Goal: Task Accomplishment & Management: Manage account settings

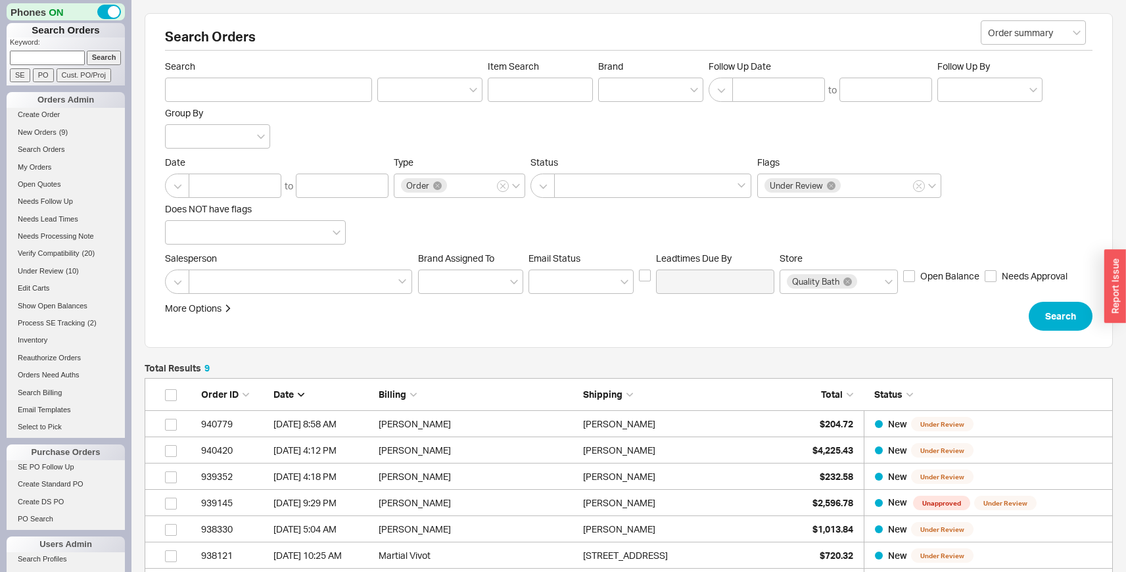
scroll to position [286, 959]
click at [40, 131] on span "New Orders" at bounding box center [37, 132] width 39 height 8
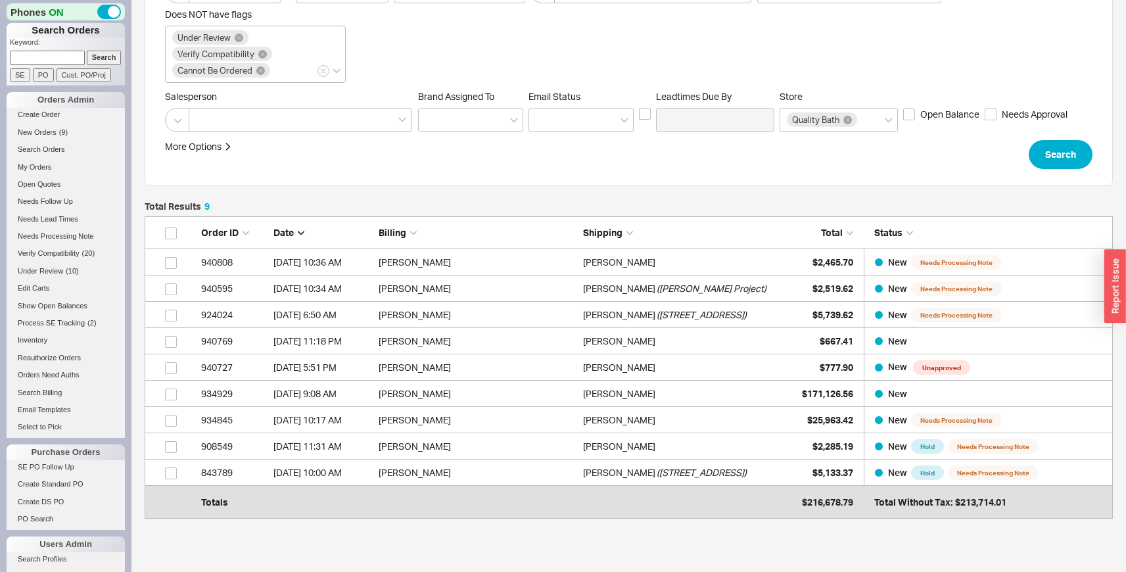
scroll to position [197, 0]
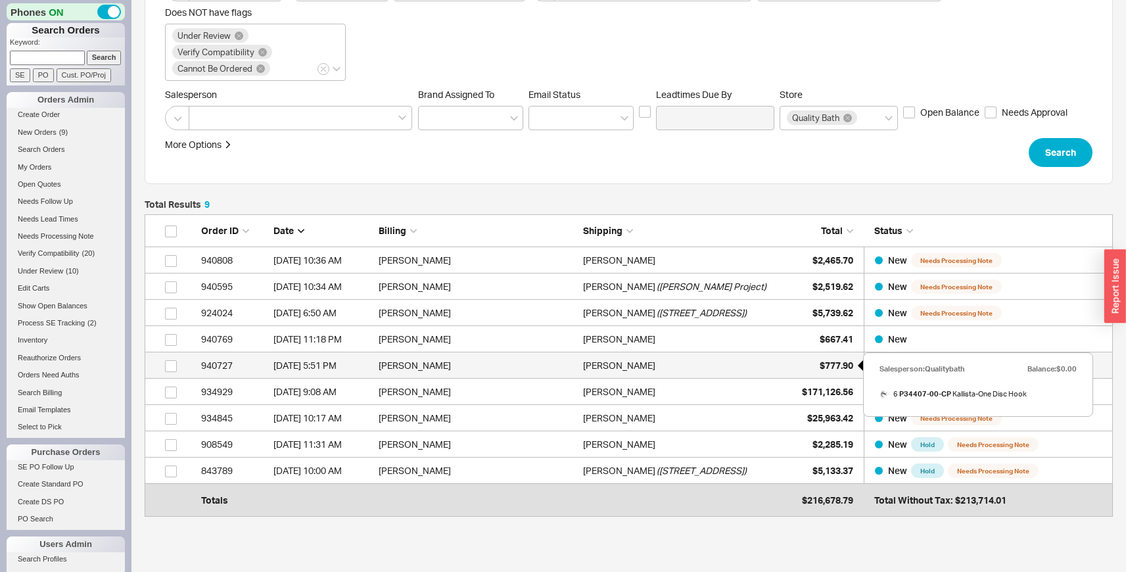
click at [824, 361] on span "$777.90" at bounding box center [837, 365] width 34 height 11
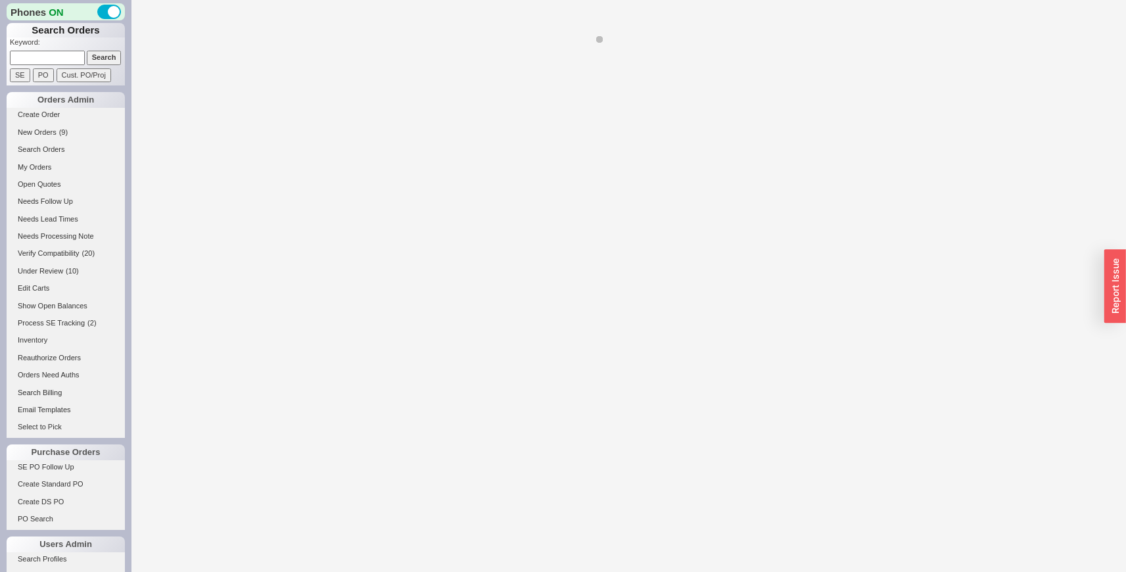
select select "LOW"
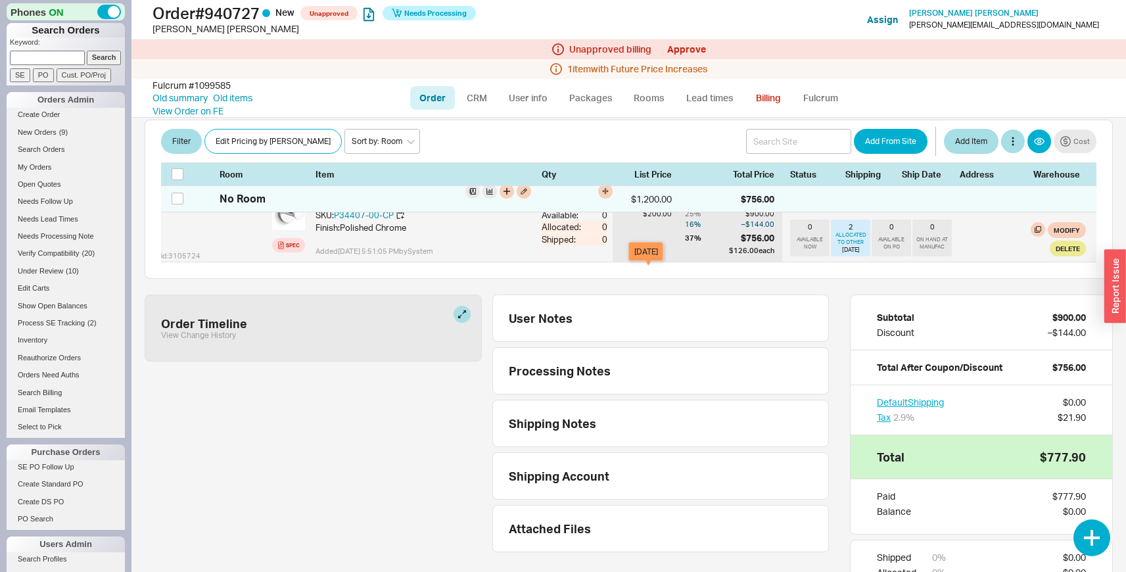
scroll to position [325, 0]
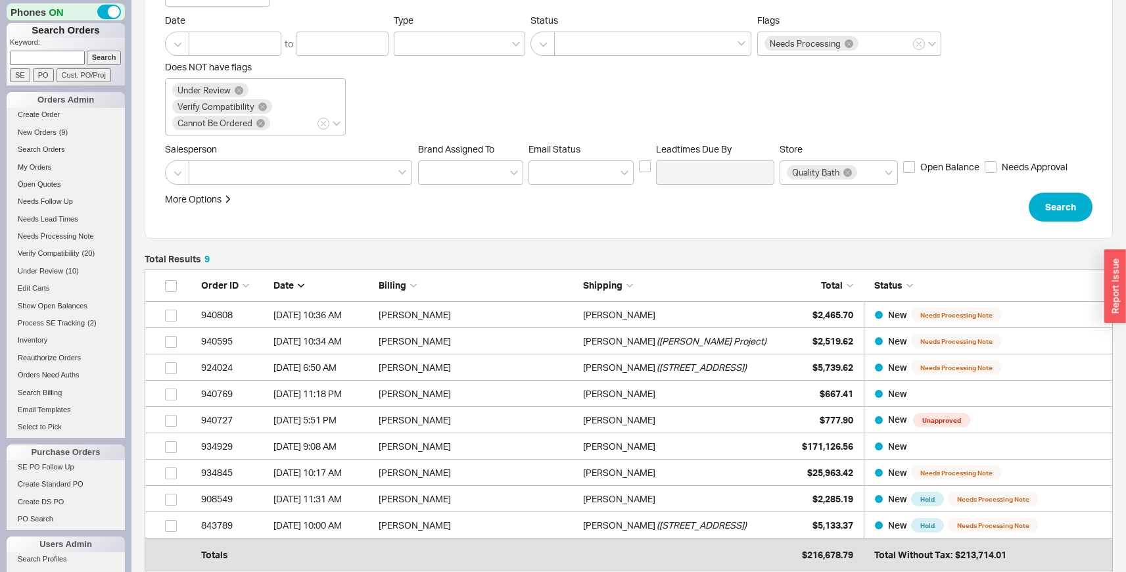
scroll to position [143, 0]
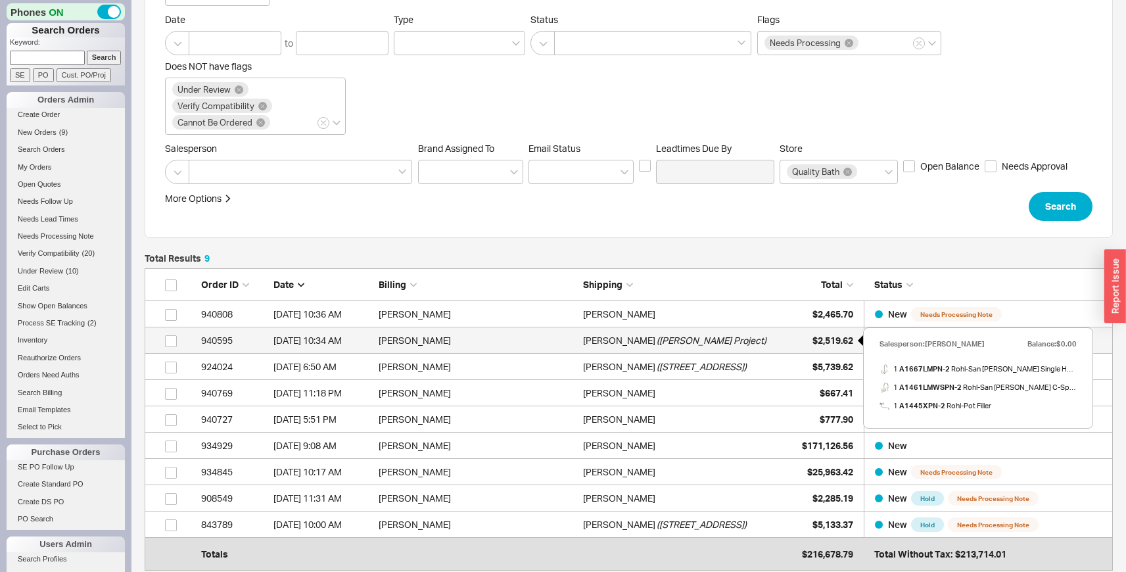
click at [820, 342] on span "$2,519.62" at bounding box center [833, 340] width 41 height 11
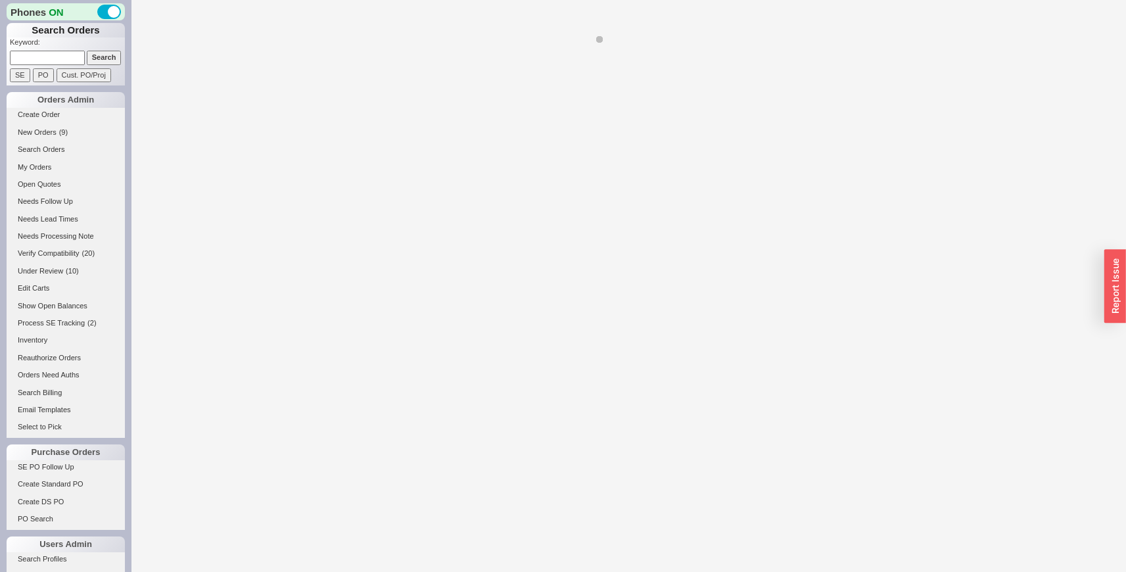
select select "LOW"
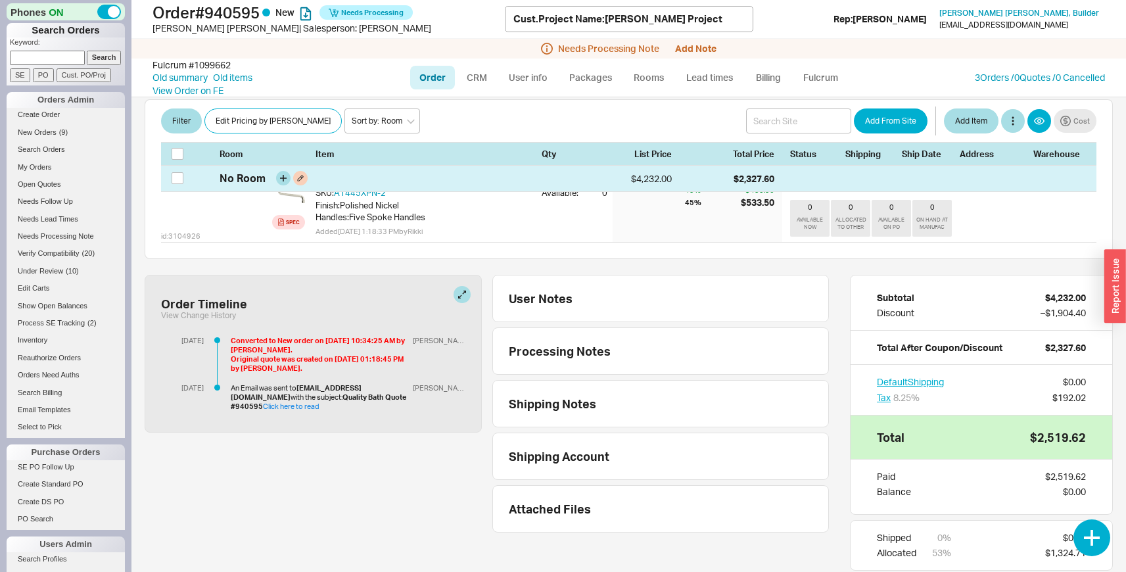
scroll to position [506, 0]
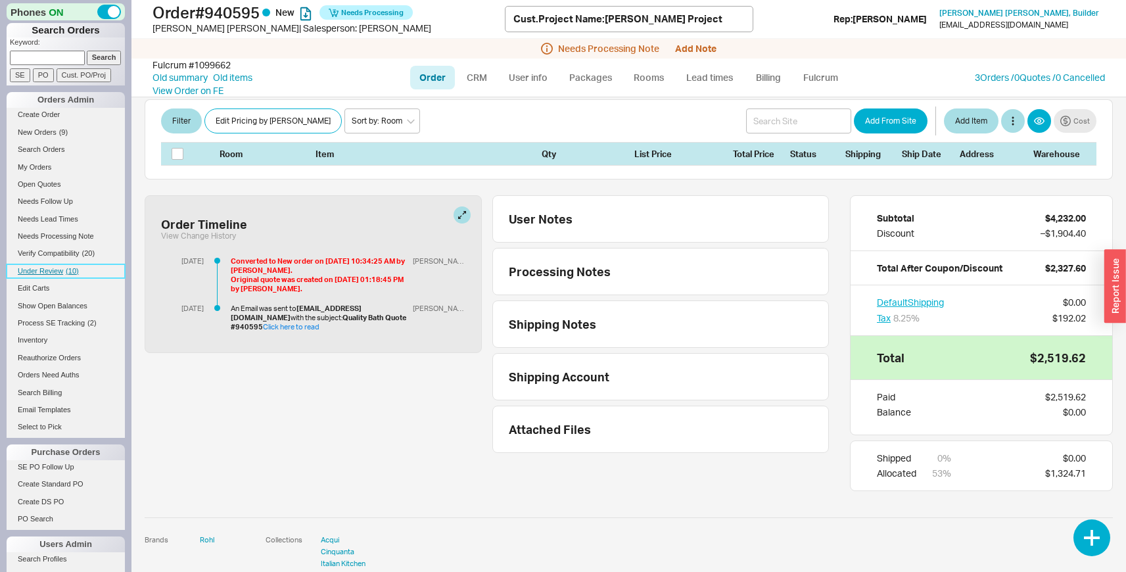
click at [49, 268] on span "Under Review" at bounding box center [40, 271] width 45 height 8
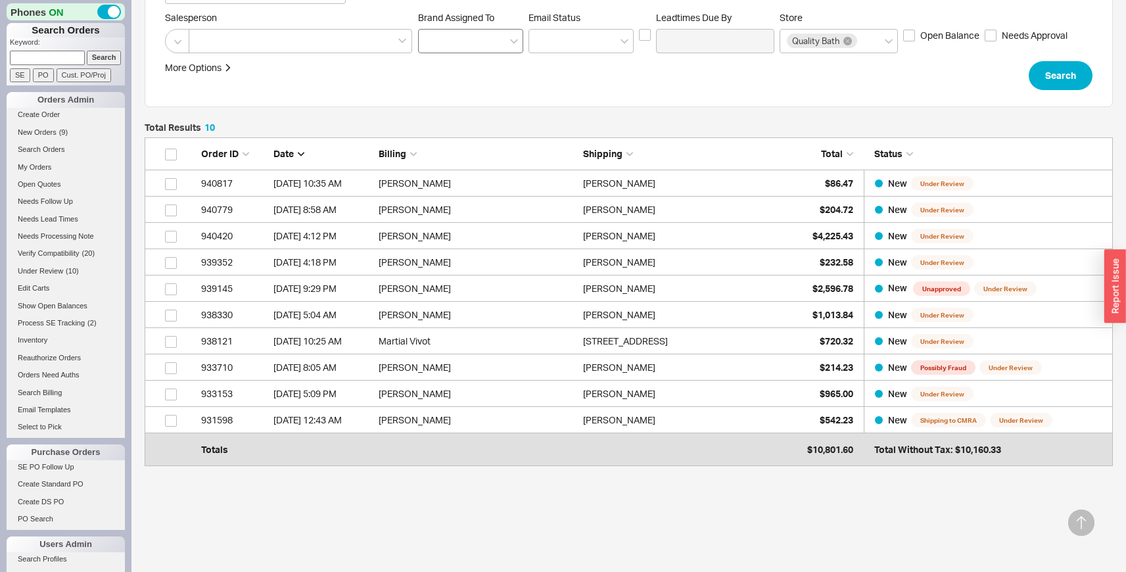
scroll to position [251, 0]
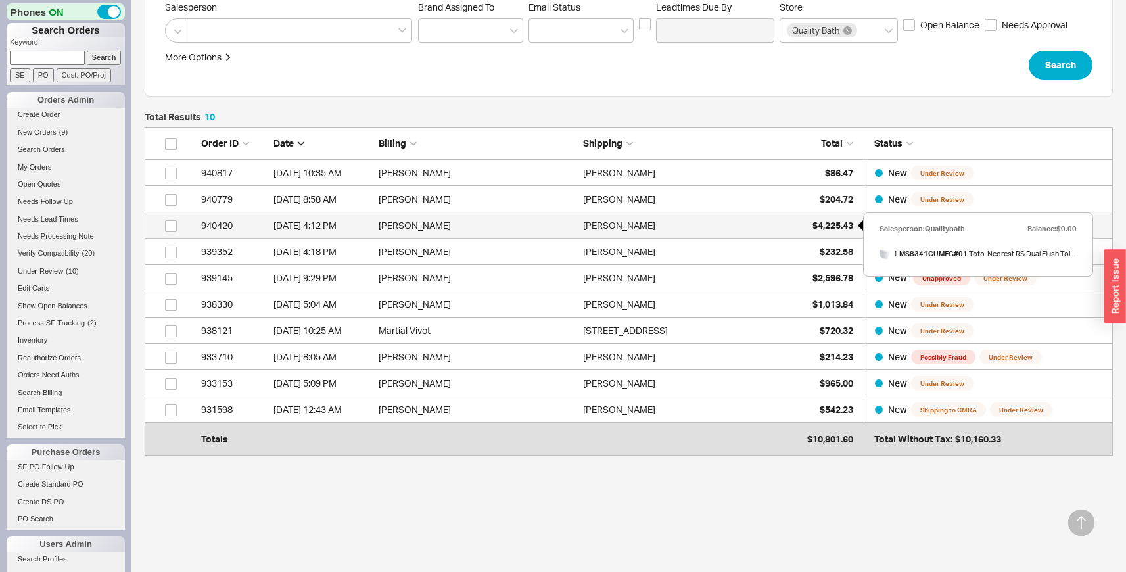
click at [808, 218] on div "$4,225.43" at bounding box center [821, 225] width 66 height 26
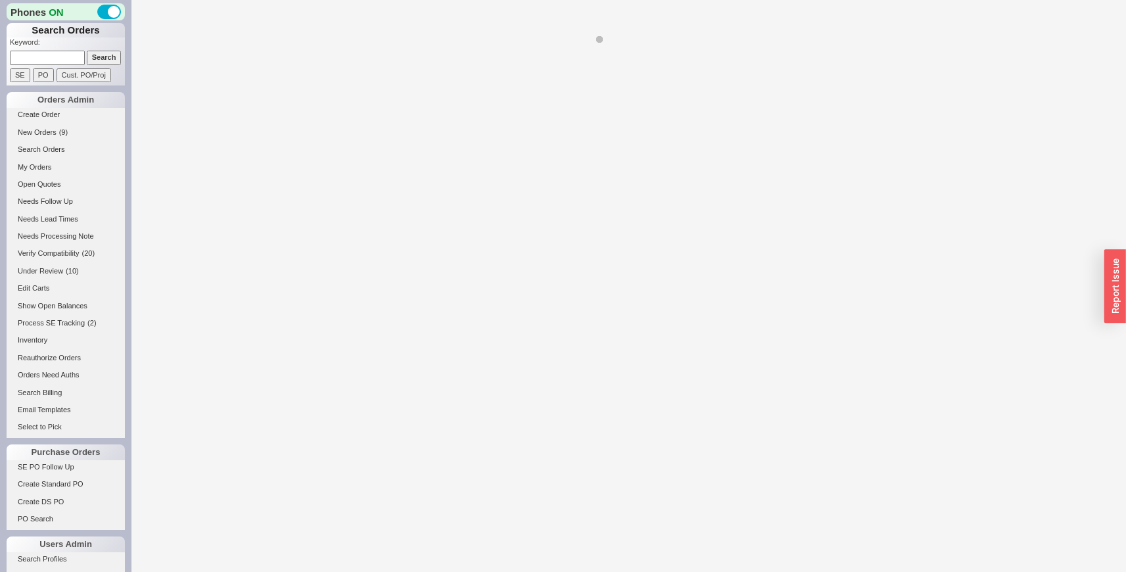
select select "LOW"
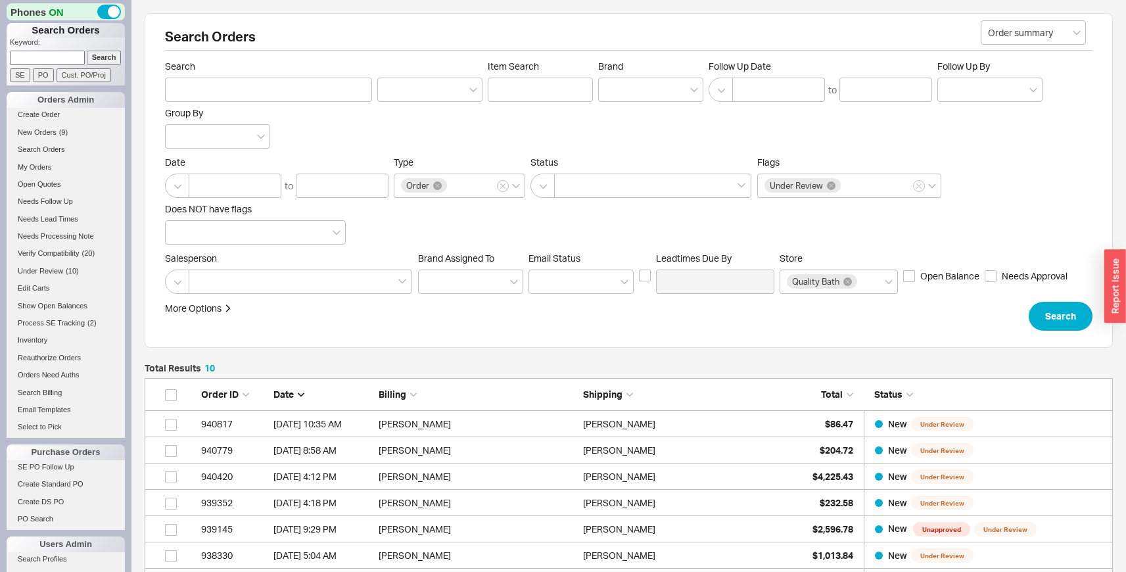
scroll to position [312, 959]
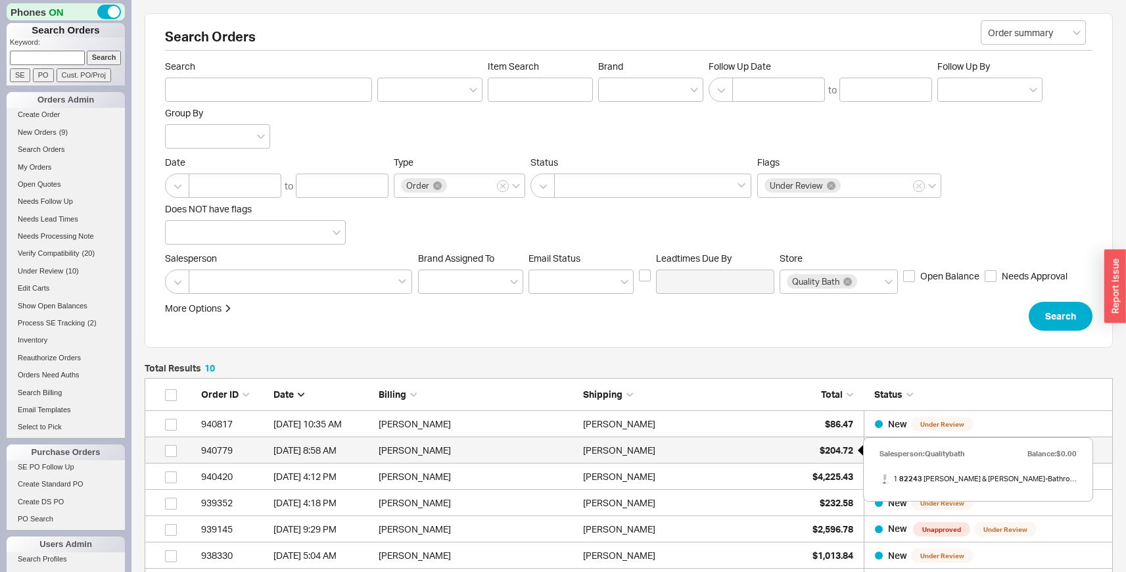
click at [838, 460] on div "$204.72" at bounding box center [821, 450] width 66 height 26
select select "LOW"
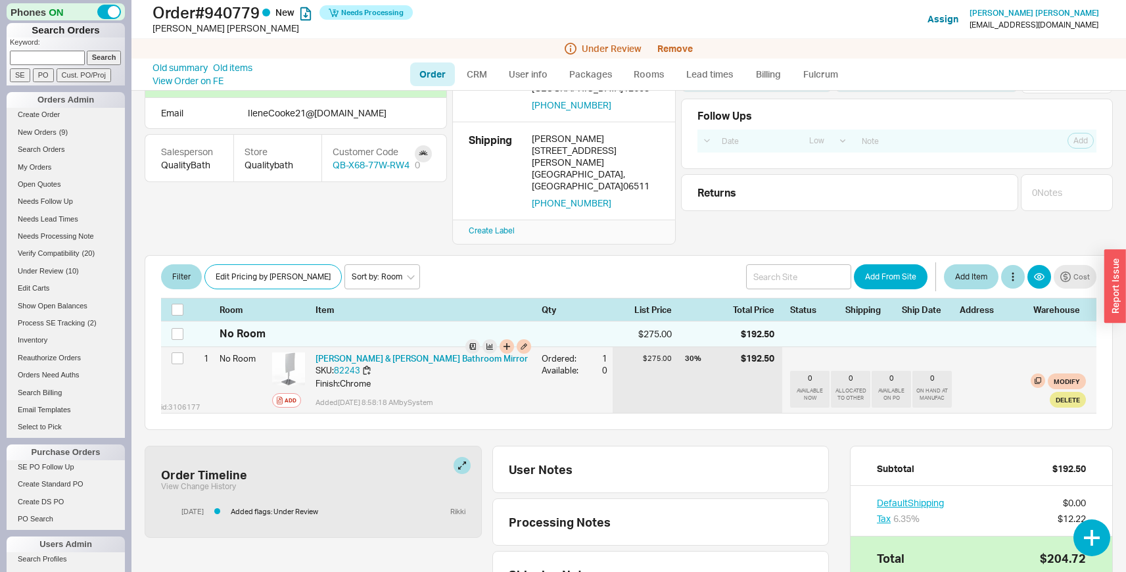
scroll to position [82, 0]
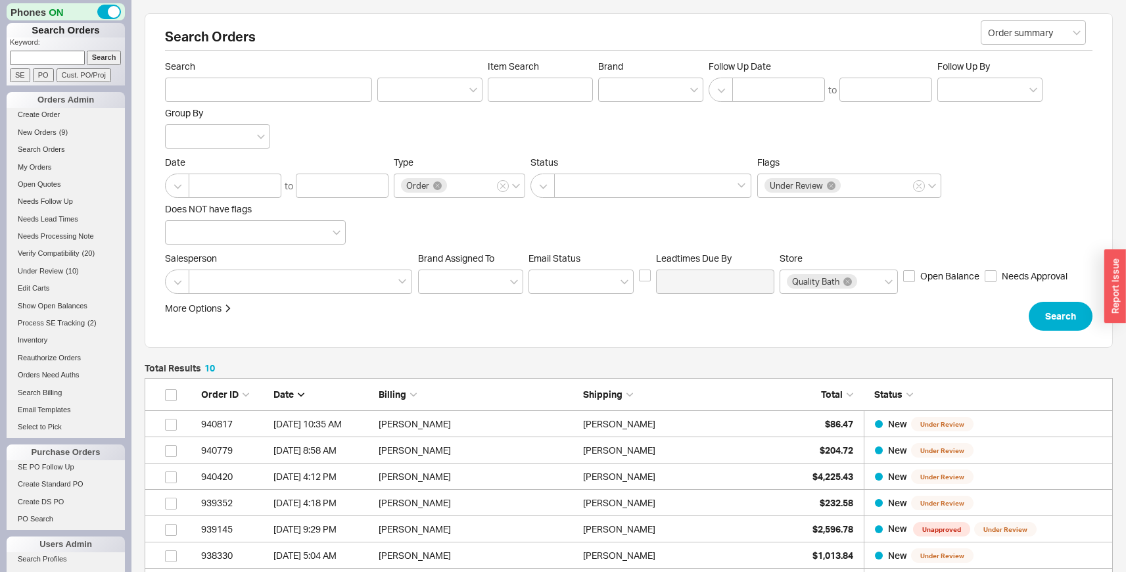
scroll to position [312, 959]
click at [646, 423] on div "[PERSON_NAME]" at bounding box center [682, 424] width 198 height 26
select select "LOW"
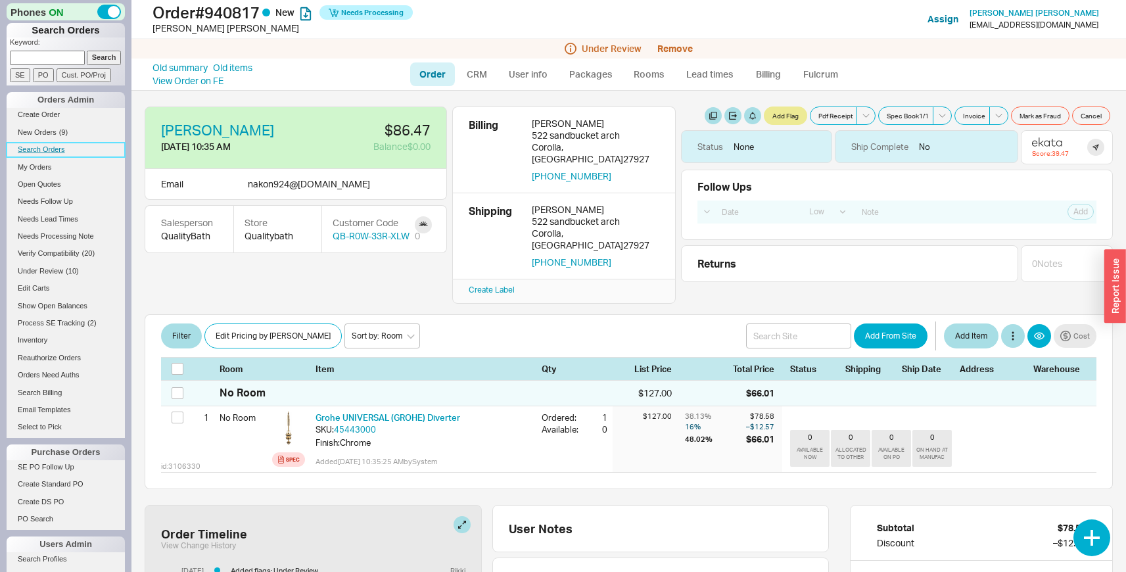
click at [66, 151] on link "Search Orders" at bounding box center [66, 150] width 118 height 14
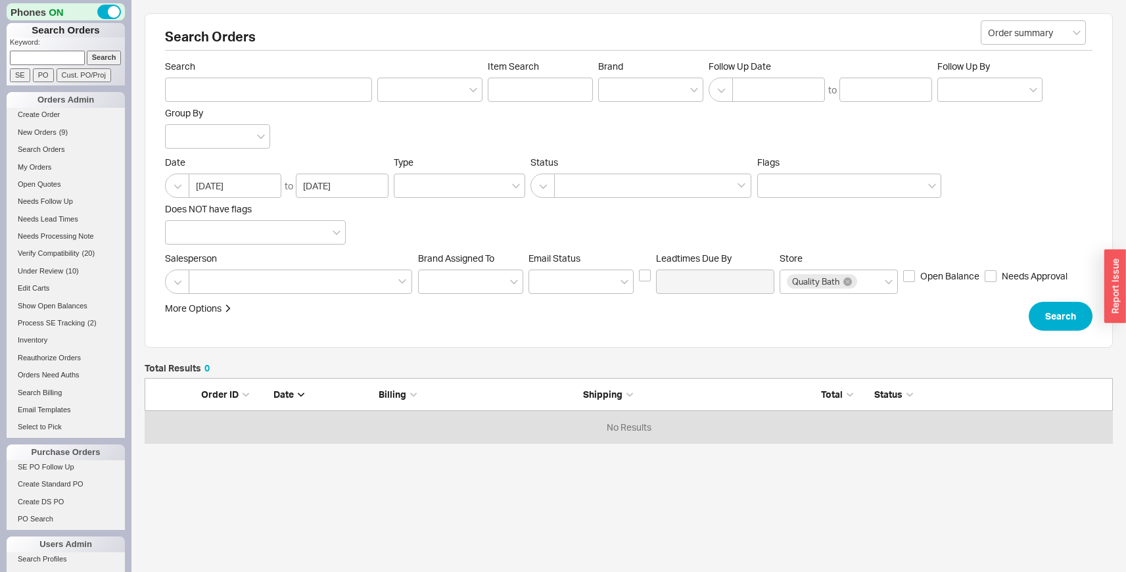
scroll to position [55, 959]
click at [597, 184] on div at bounding box center [652, 186] width 197 height 24
click at [571, 184] on input at bounding box center [565, 185] width 9 height 15
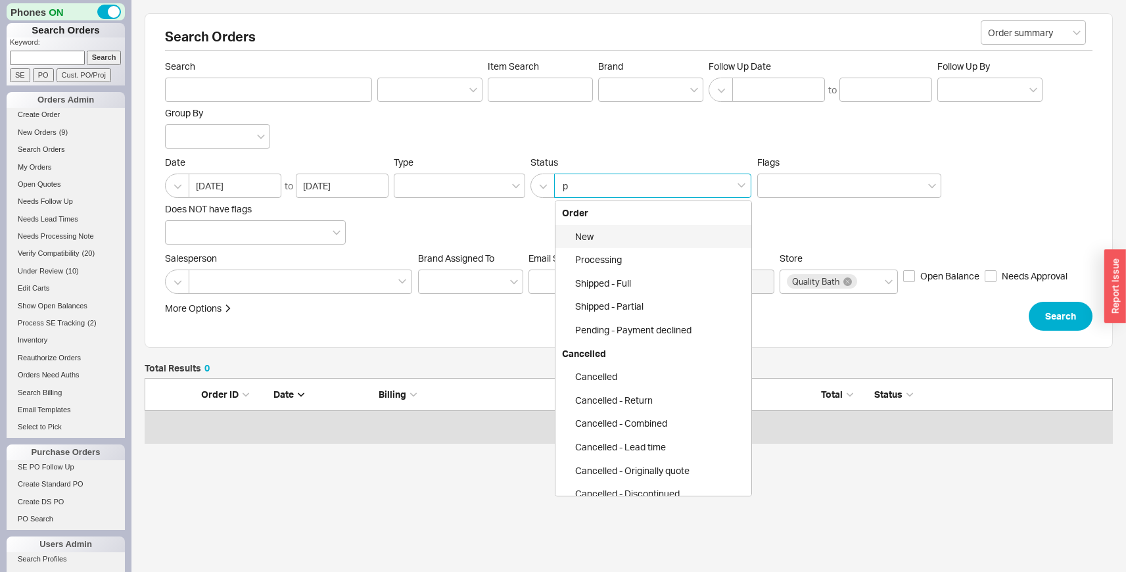
type input "pe"
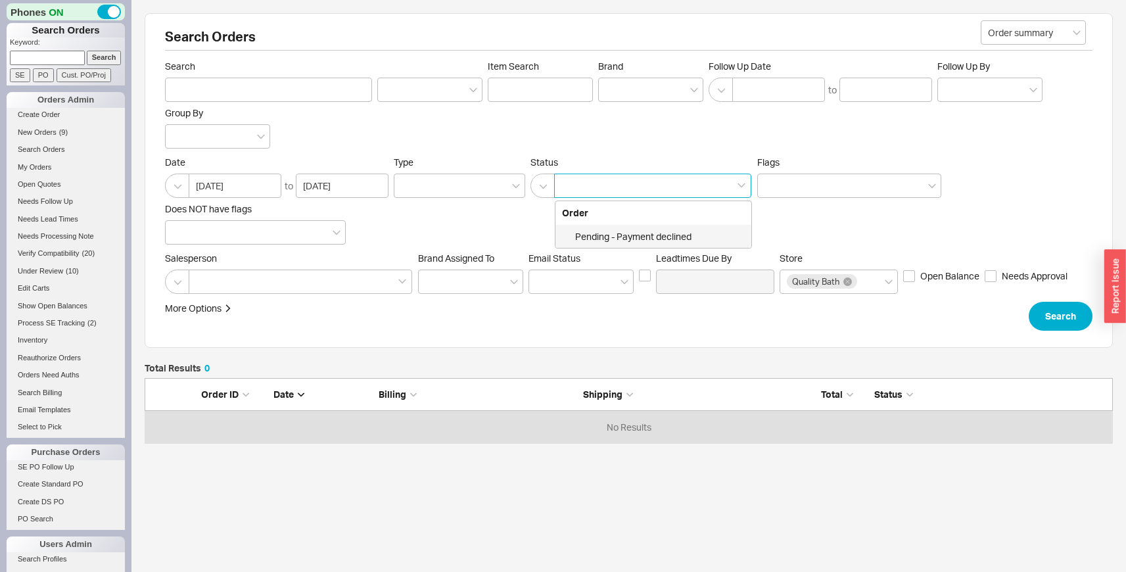
click button "Search" at bounding box center [1061, 316] width 64 height 29
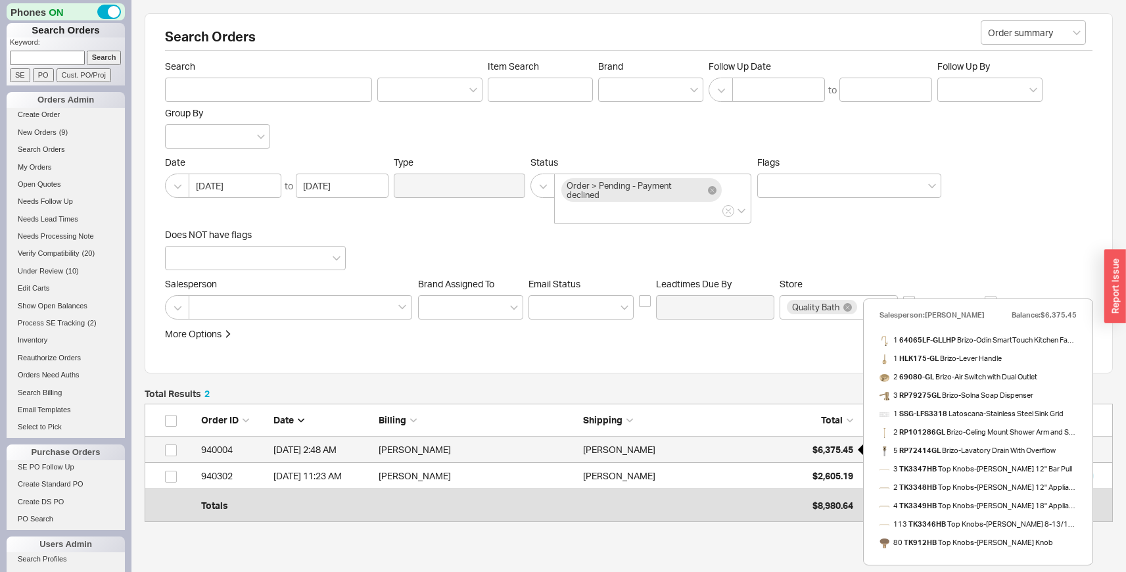
click at [827, 450] on span "$6,375.45" at bounding box center [833, 449] width 41 height 11
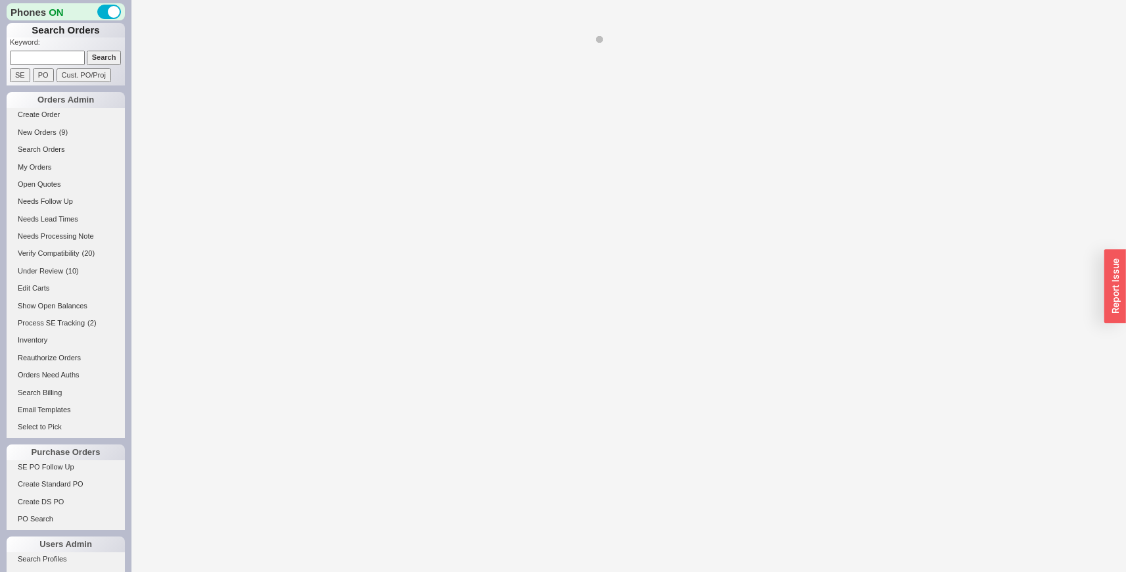
select select "LOW"
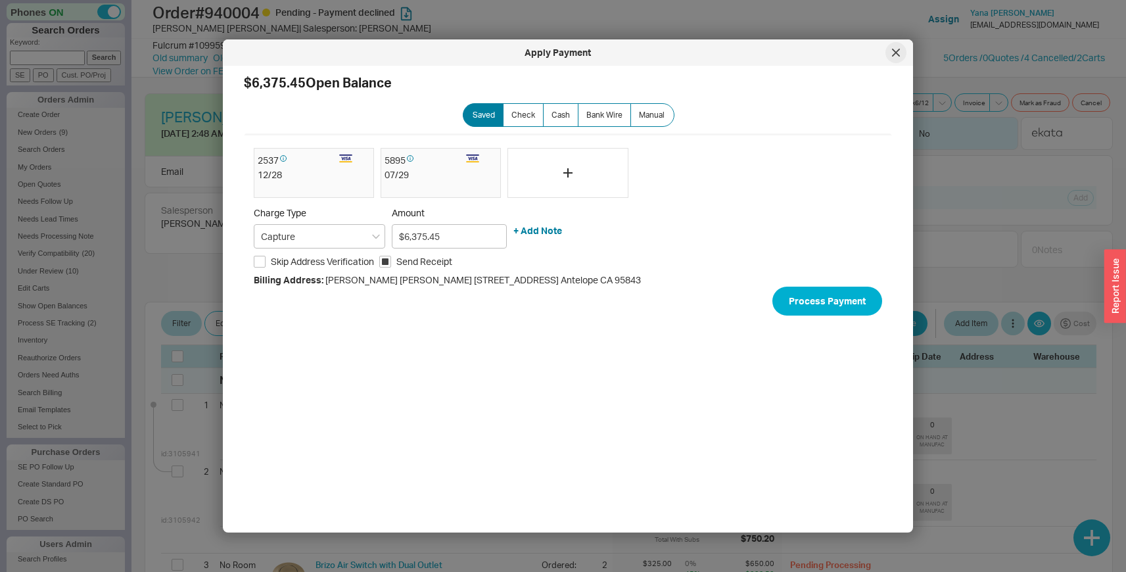
click at [896, 53] on icon at bounding box center [896, 52] width 7 height 7
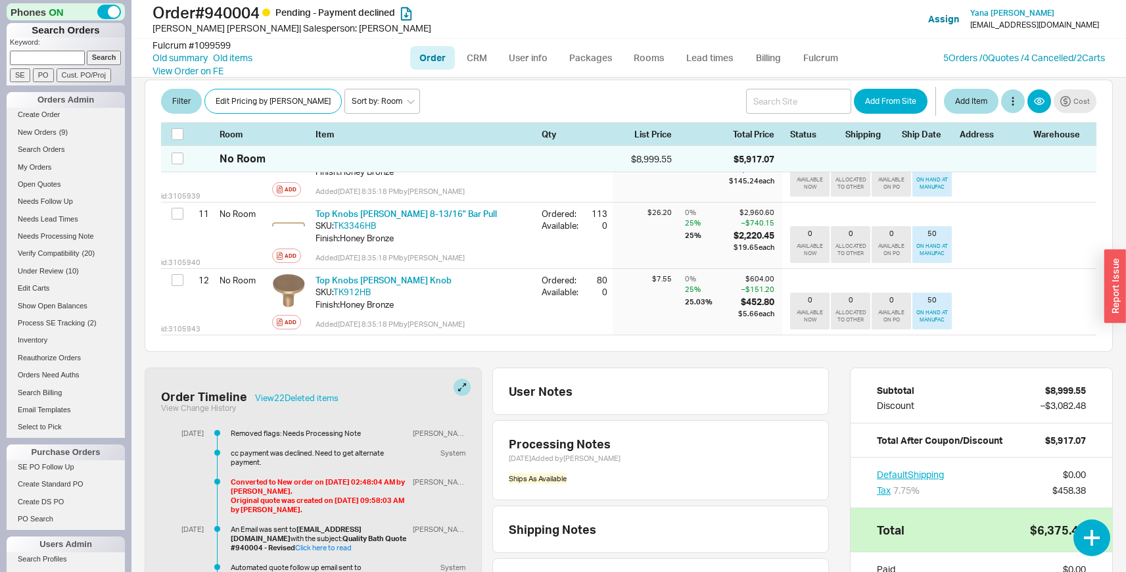
scroll to position [1078, 0]
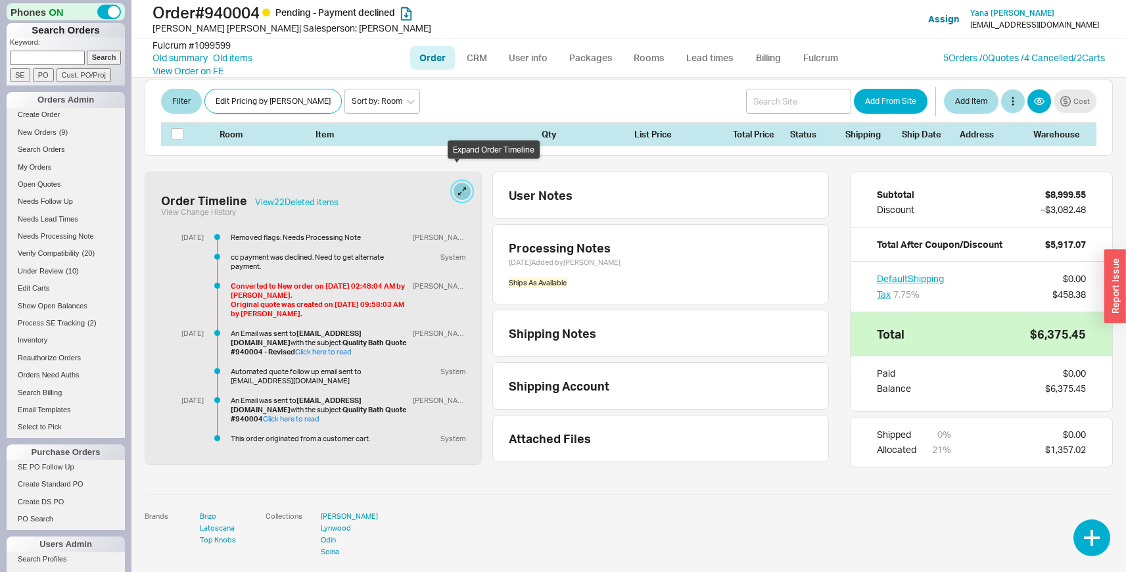
click at [456, 183] on button at bounding box center [462, 191] width 17 height 17
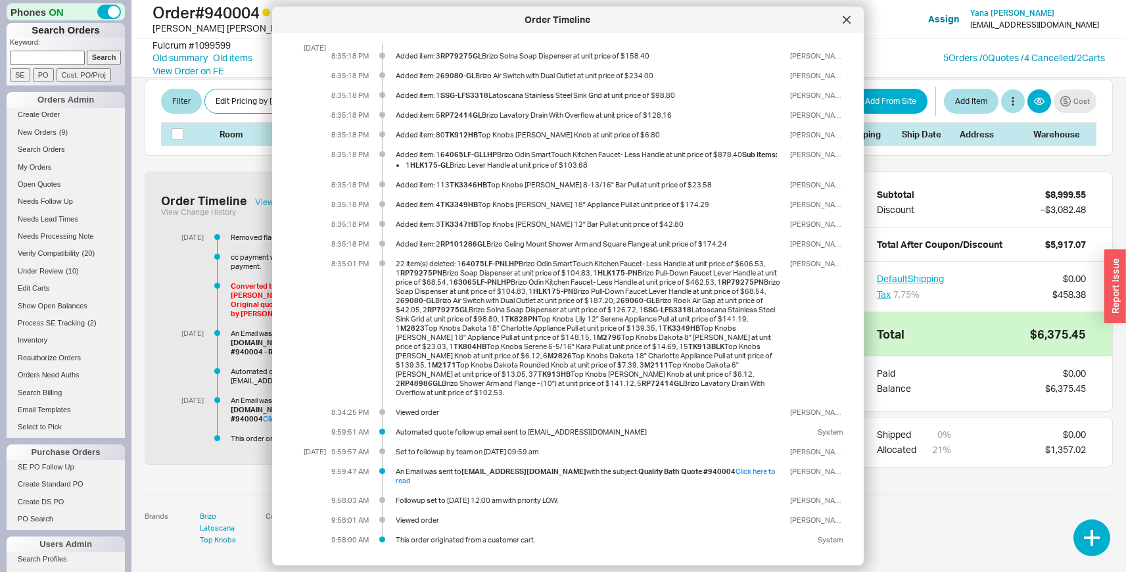
scroll to position [0, 0]
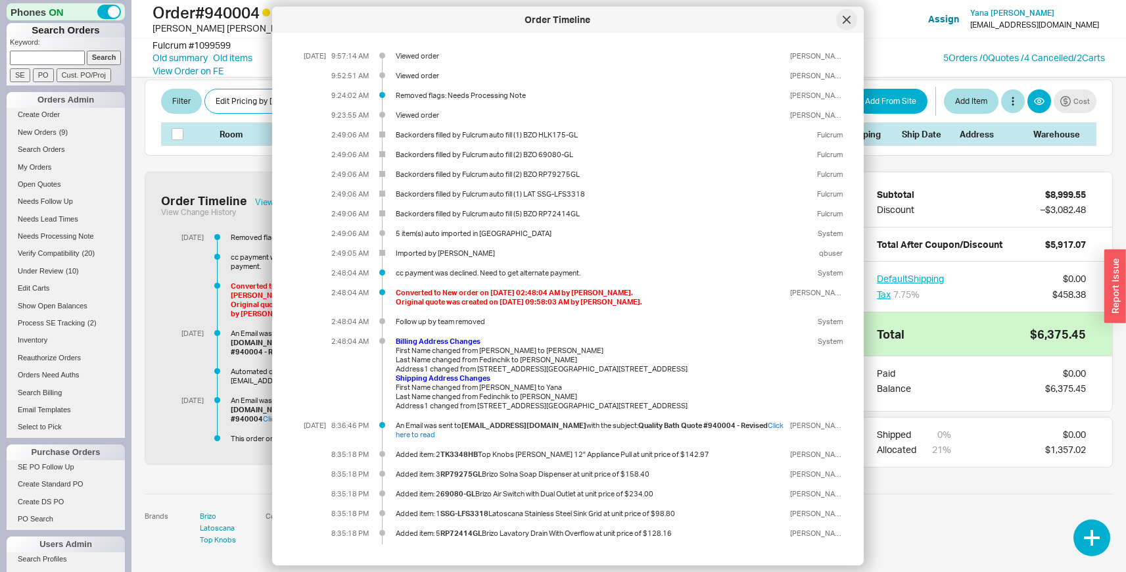
click at [849, 22] on icon at bounding box center [846, 19] width 7 height 7
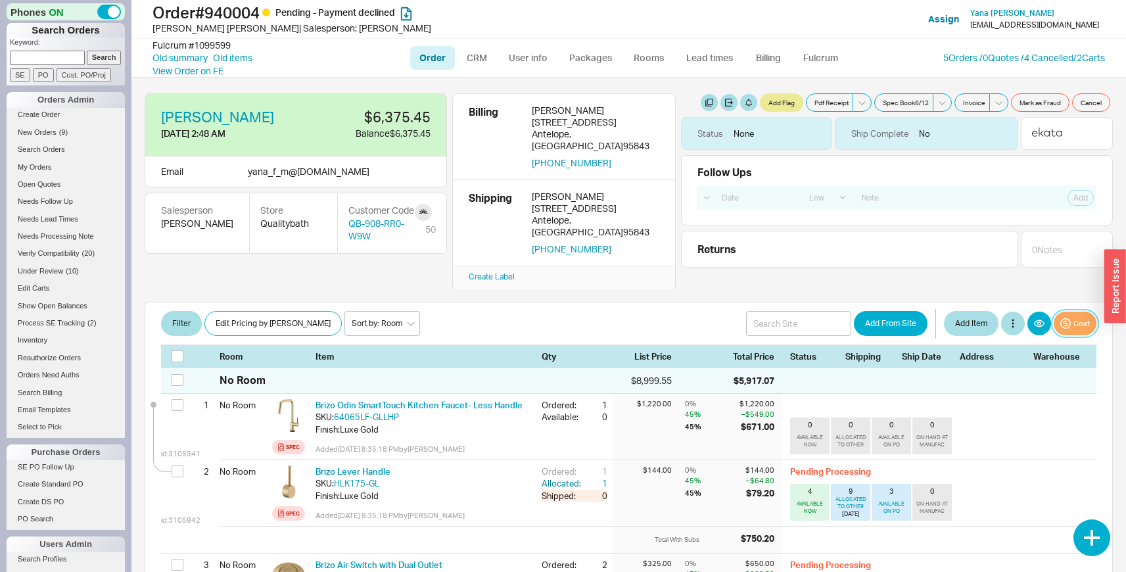
click at [1063, 312] on button "Cost" at bounding box center [1075, 324] width 43 height 24
